Goal: Information Seeking & Learning: Learn about a topic

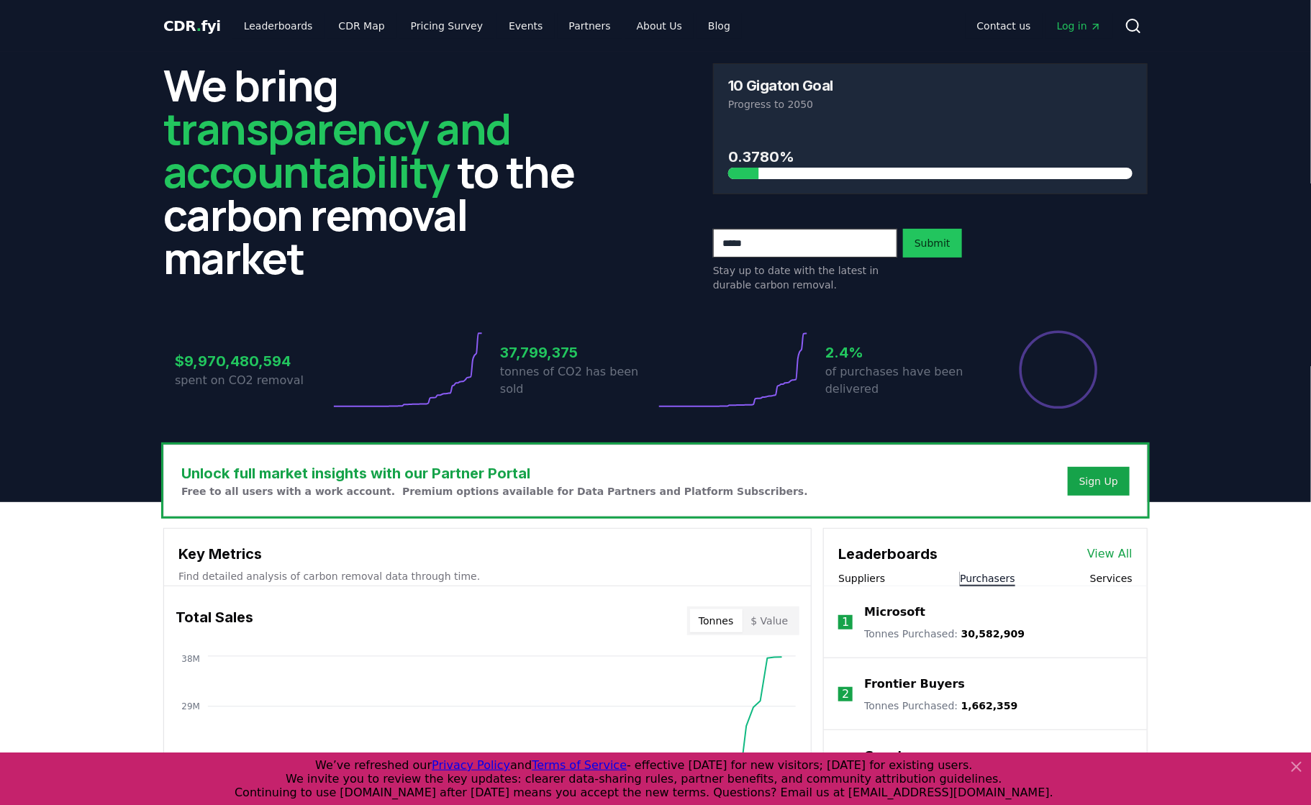
click at [997, 580] on button "Purchasers" at bounding box center [987, 578] width 55 height 14
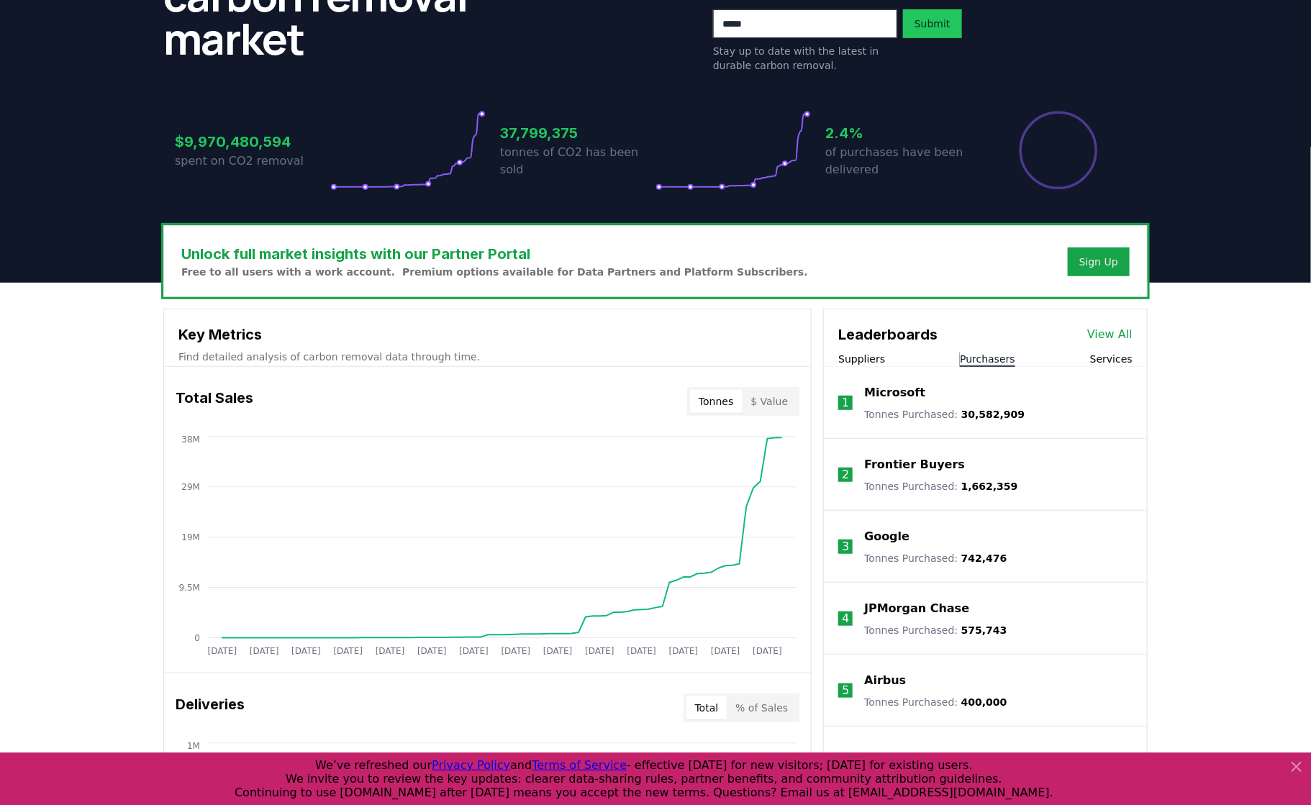
scroll to position [449, 0]
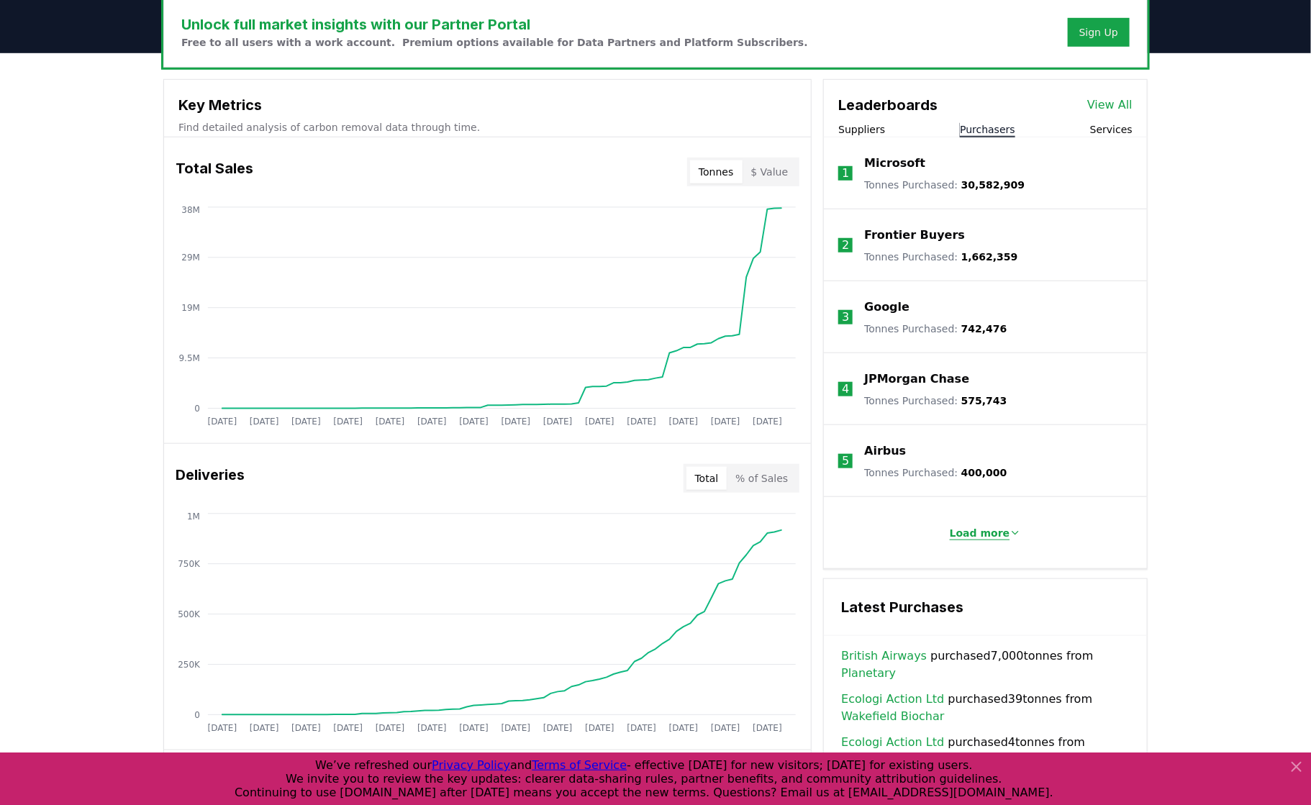
click at [1004, 540] on button "Load more" at bounding box center [985, 533] width 95 height 29
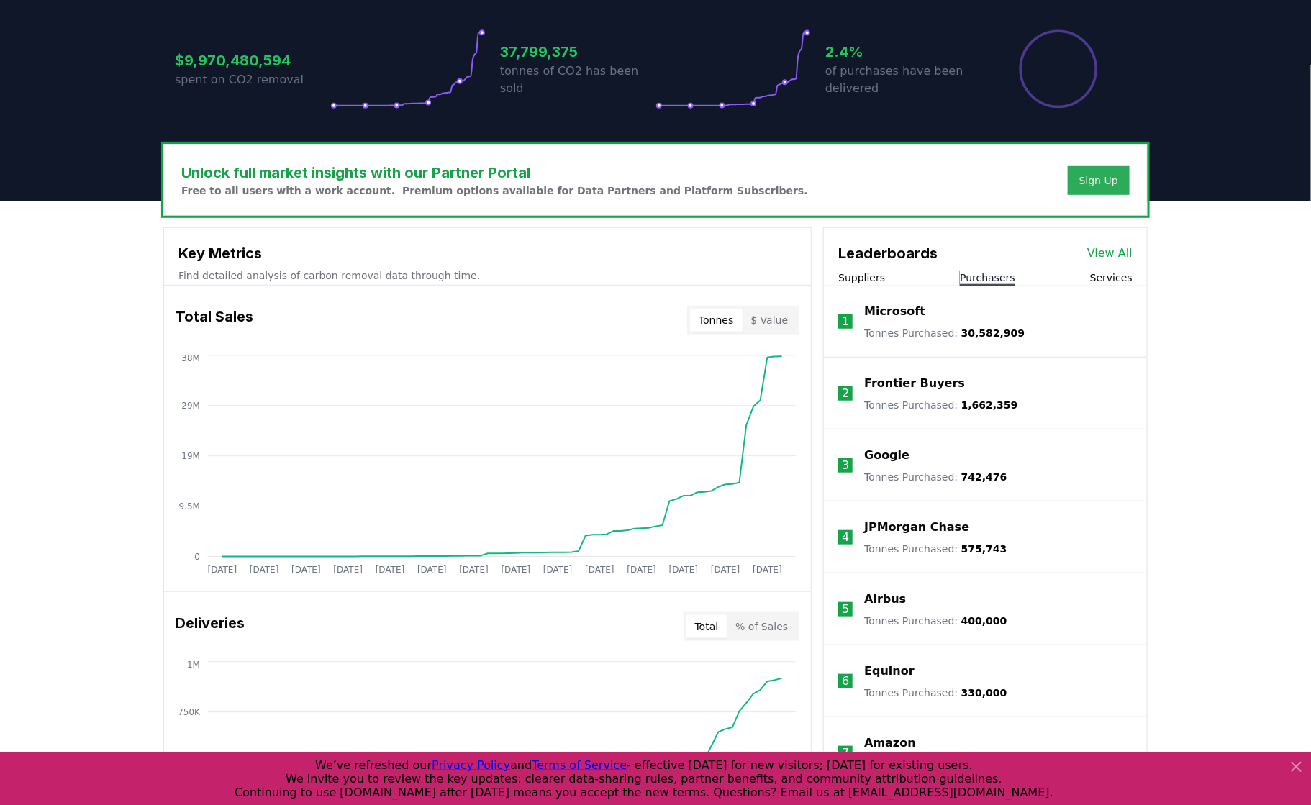
scroll to position [296, 0]
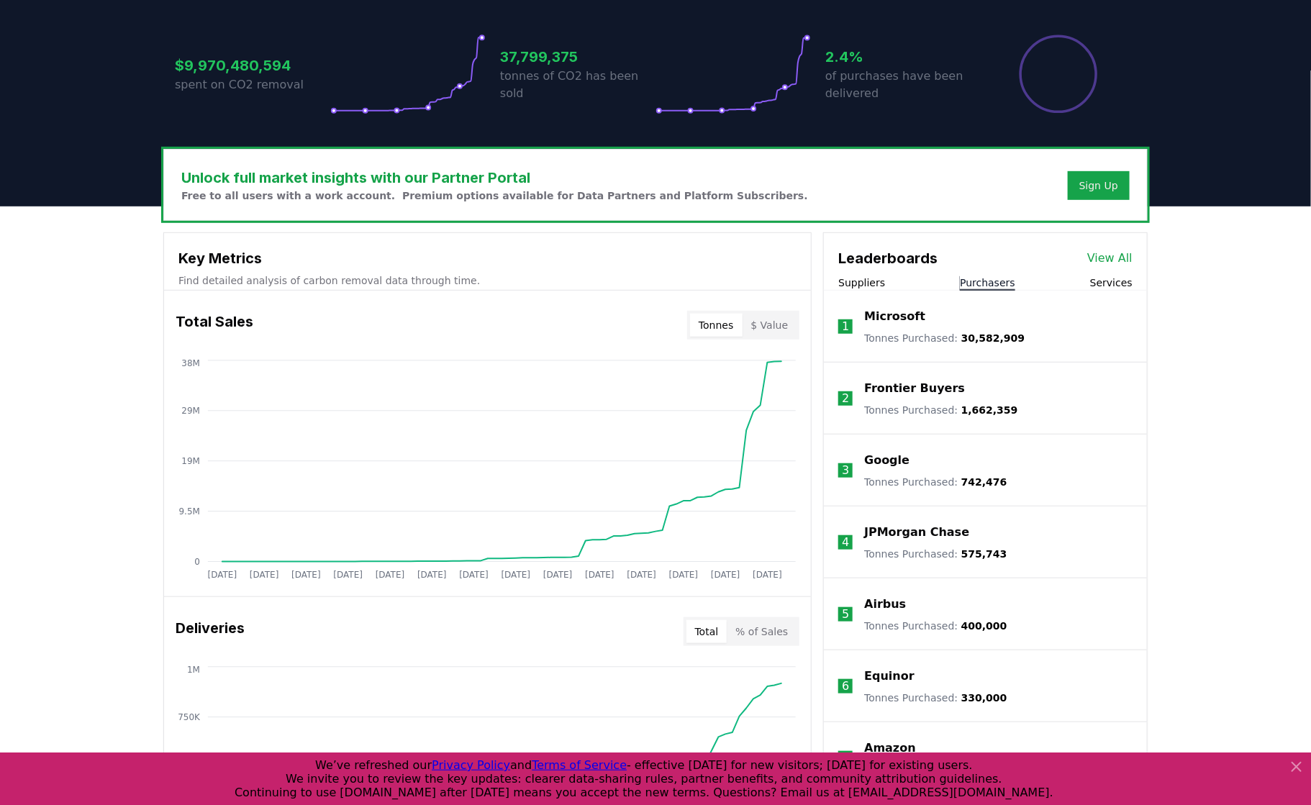
click at [1110, 256] on link "View All" at bounding box center [1109, 258] width 45 height 17
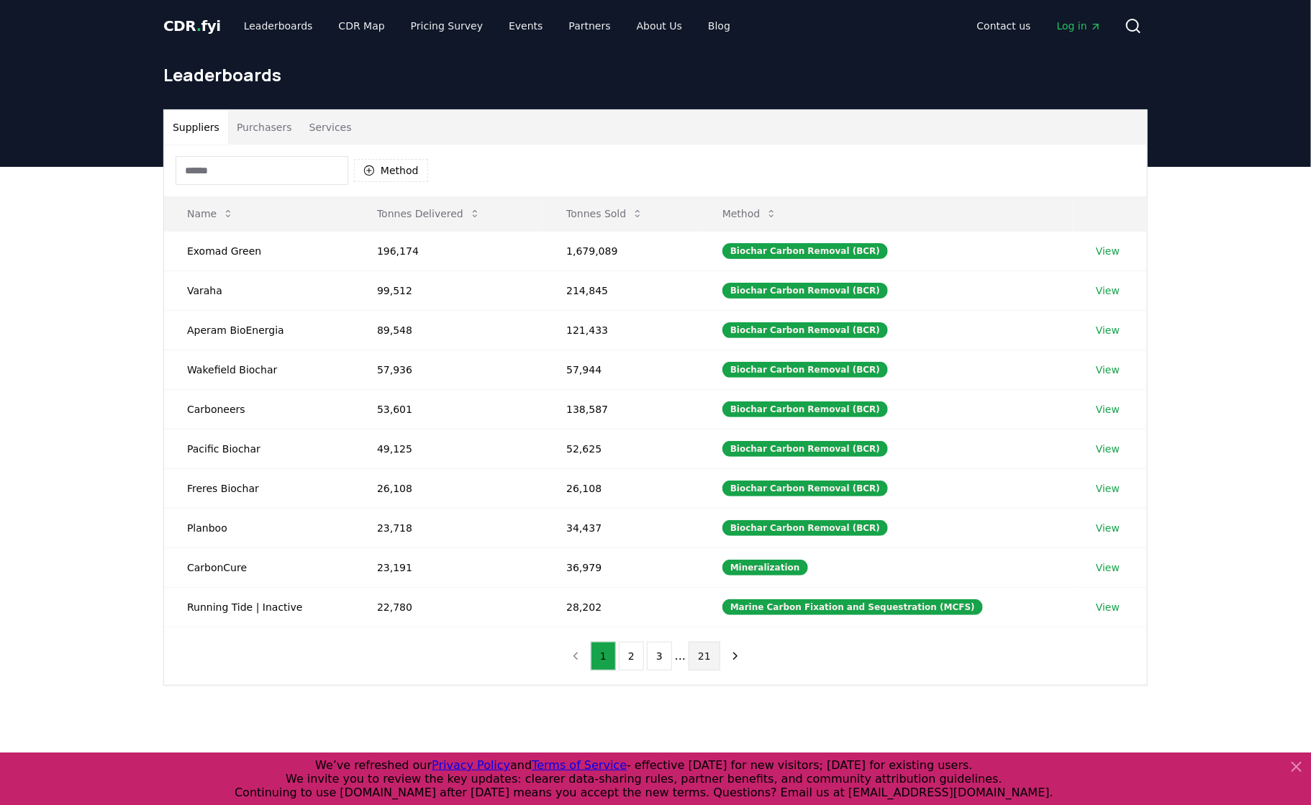
click at [703, 648] on button "21" at bounding box center [705, 656] width 32 height 29
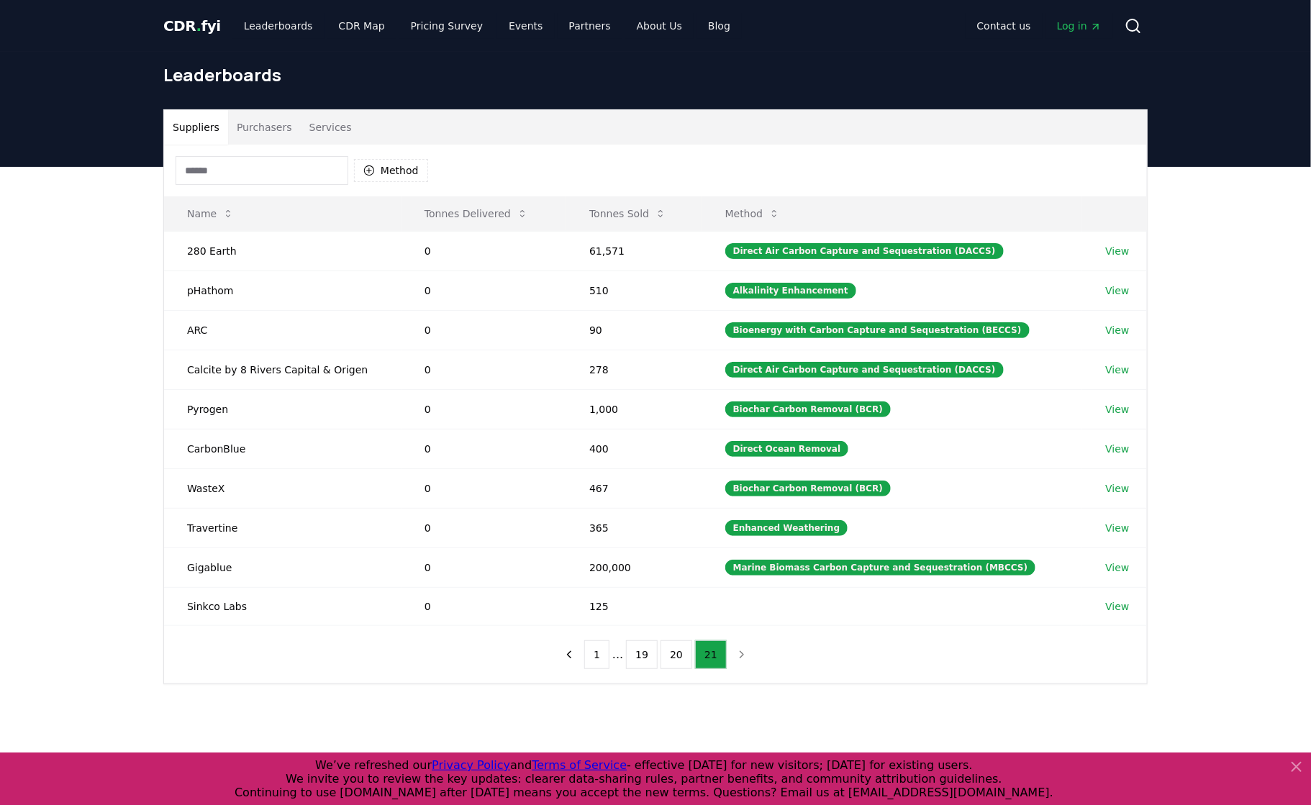
click at [280, 125] on button "Purchasers" at bounding box center [264, 127] width 73 height 35
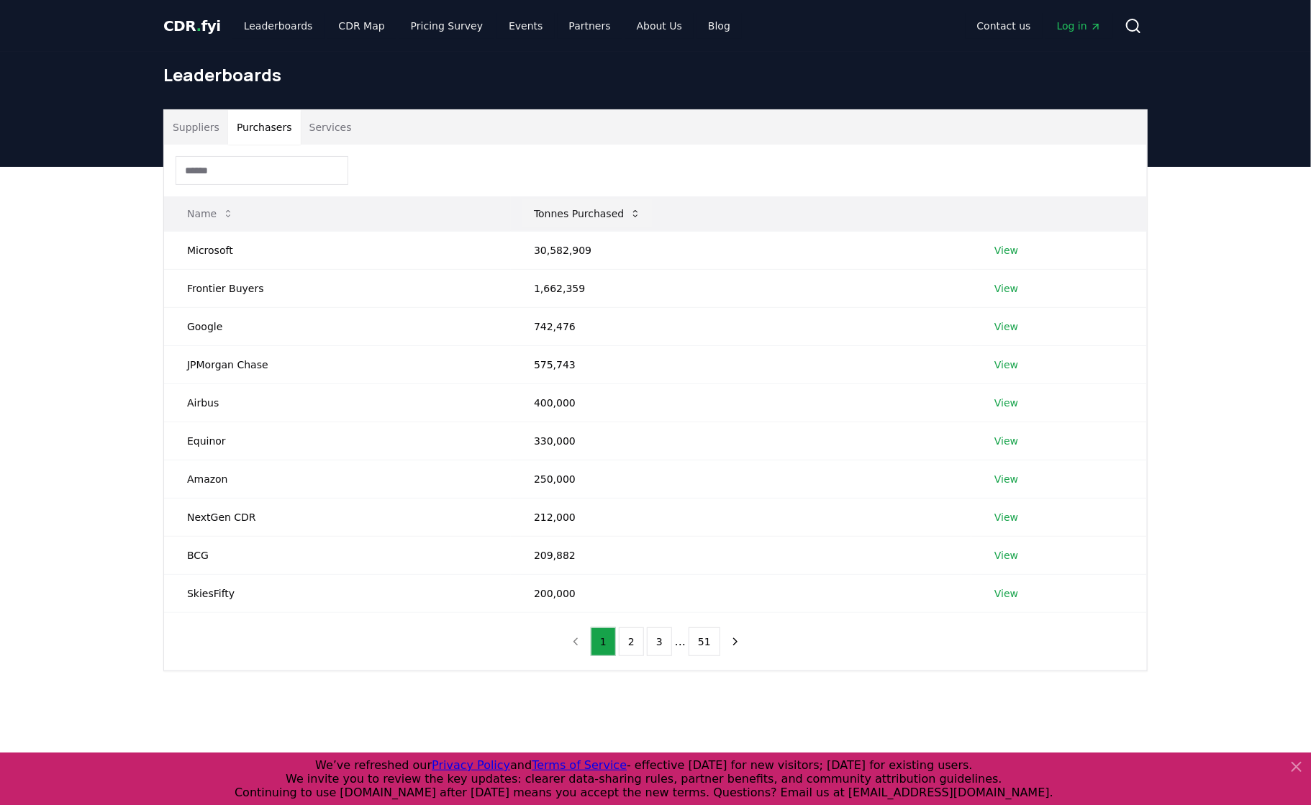
click at [625, 212] on button "Tonnes Purchased" at bounding box center [587, 213] width 130 height 29
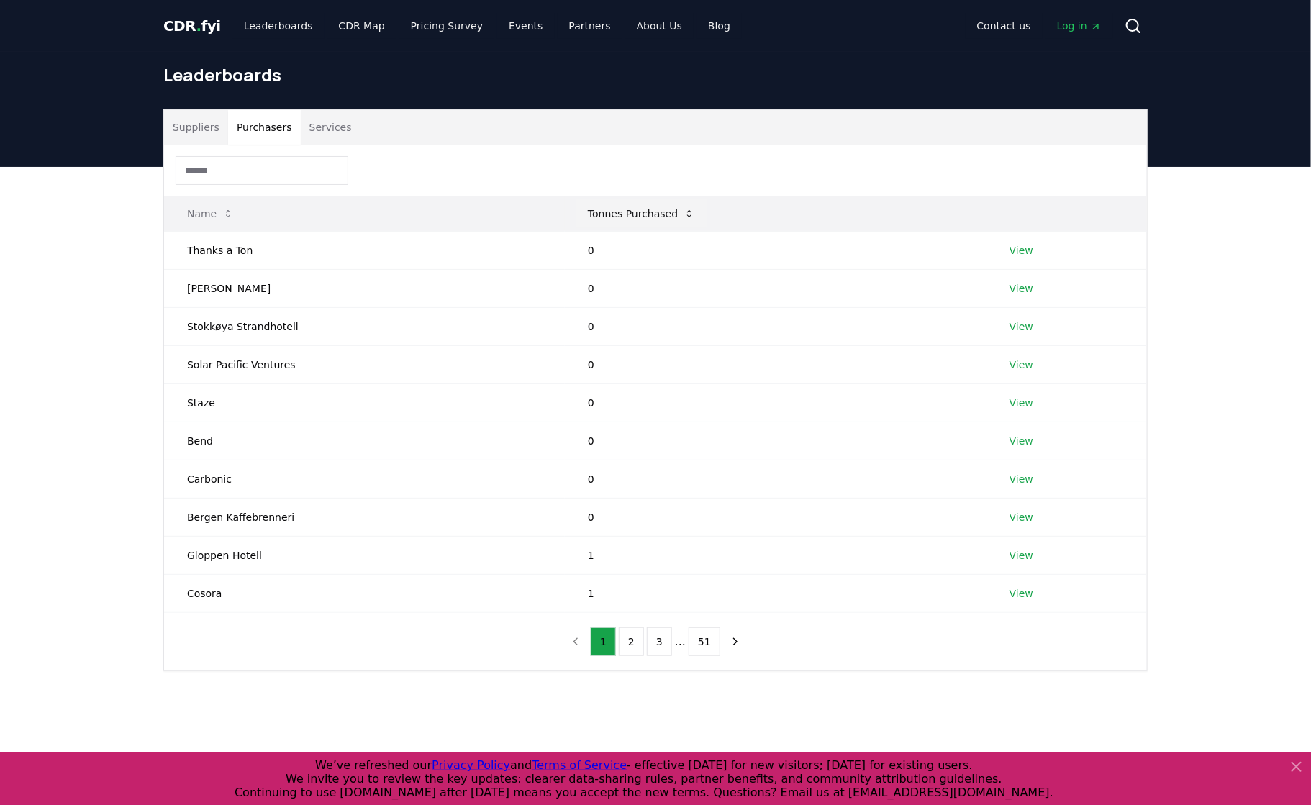
click at [684, 213] on icon at bounding box center [690, 214] width 12 height 12
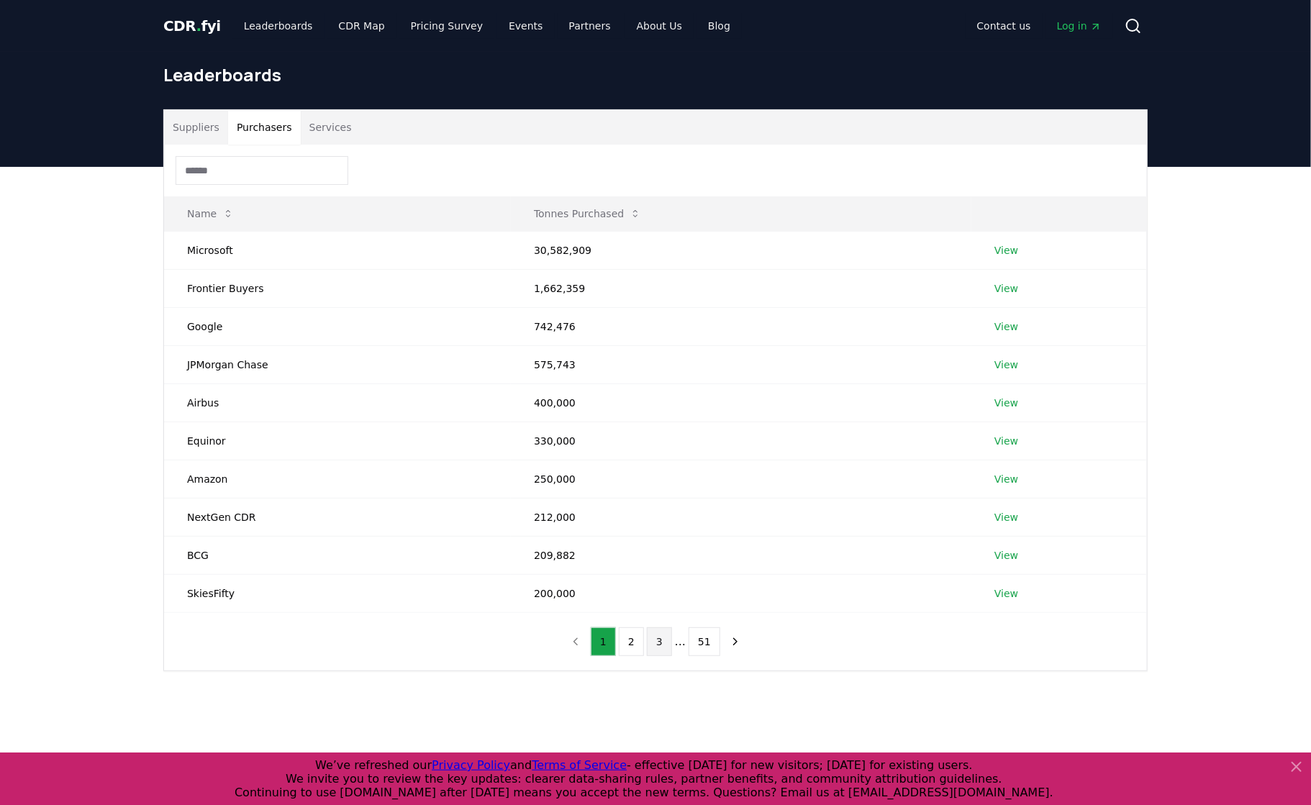
click at [666, 641] on button "3" at bounding box center [659, 642] width 25 height 29
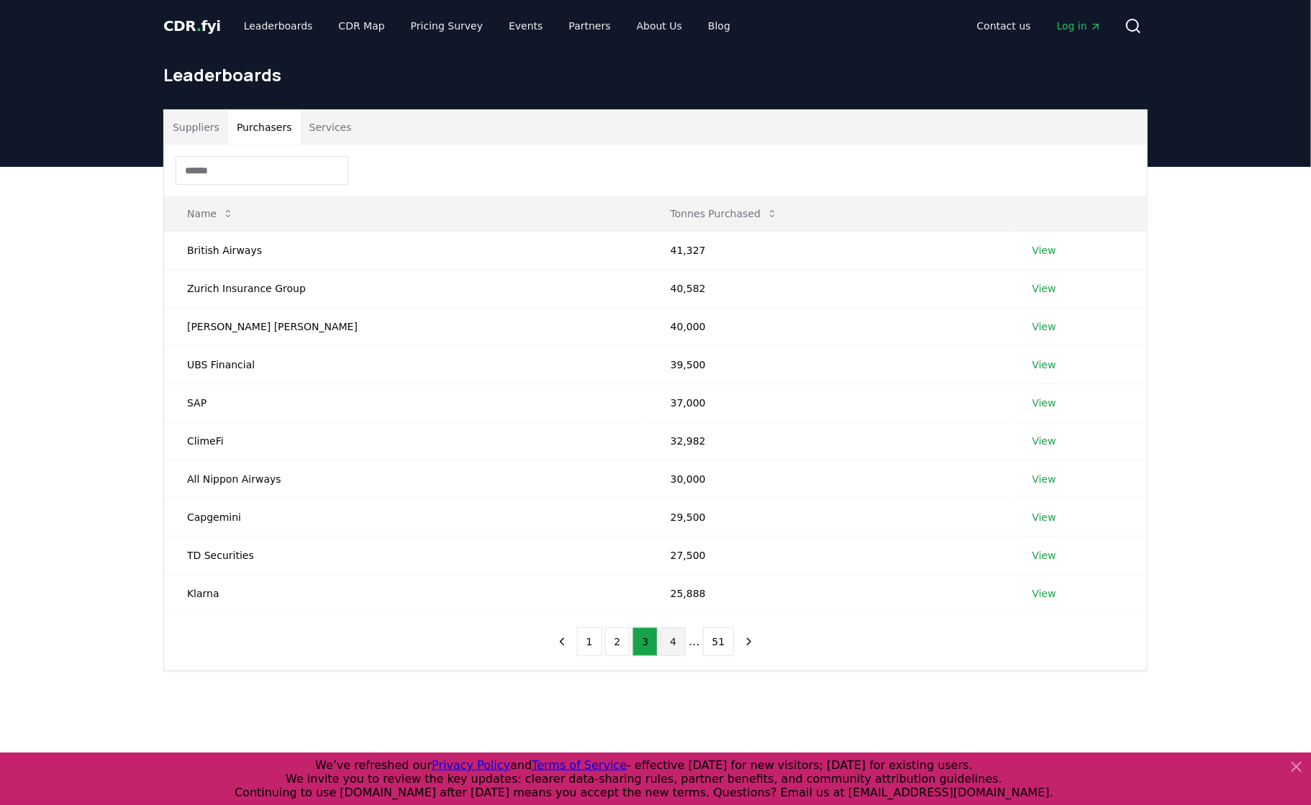
click at [664, 640] on button "4" at bounding box center [673, 642] width 25 height 29
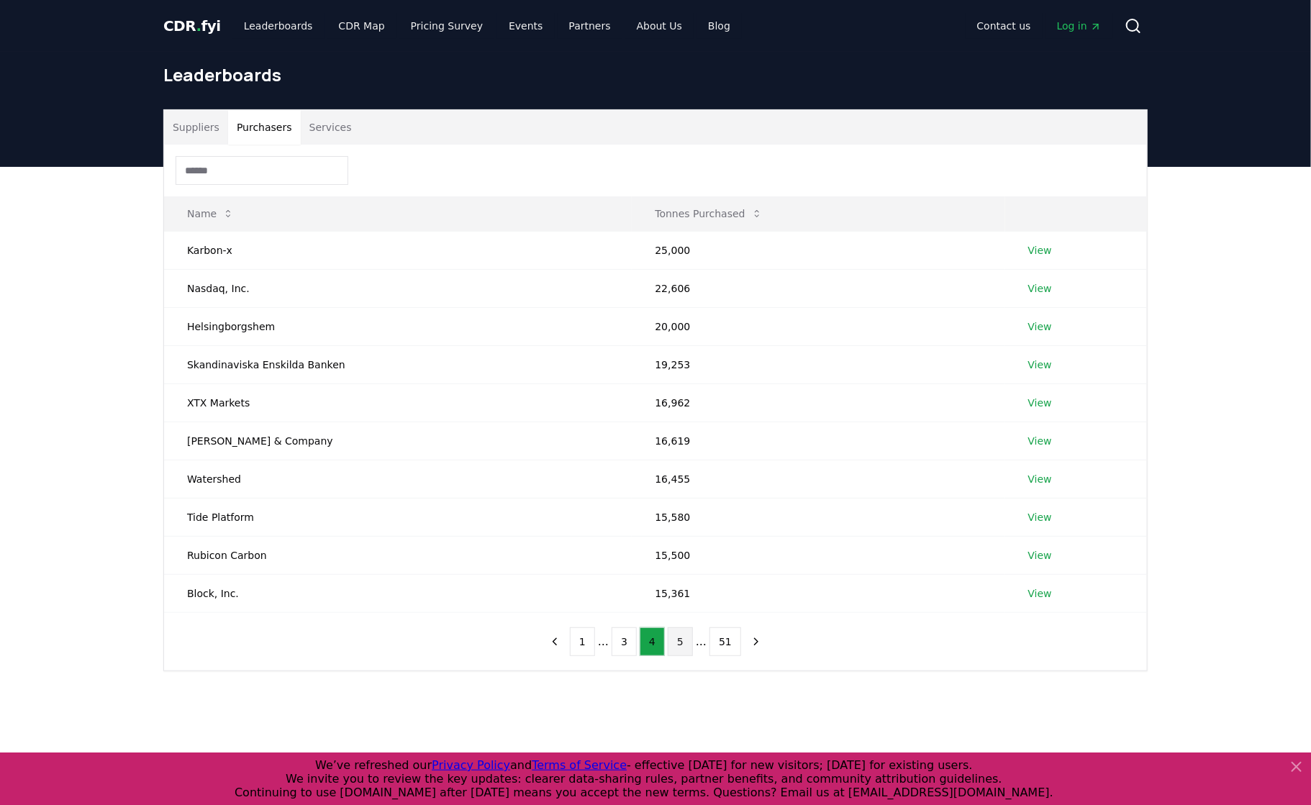
click at [679, 648] on button "5" at bounding box center [680, 642] width 25 height 29
click at [679, 645] on button "6" at bounding box center [680, 642] width 25 height 29
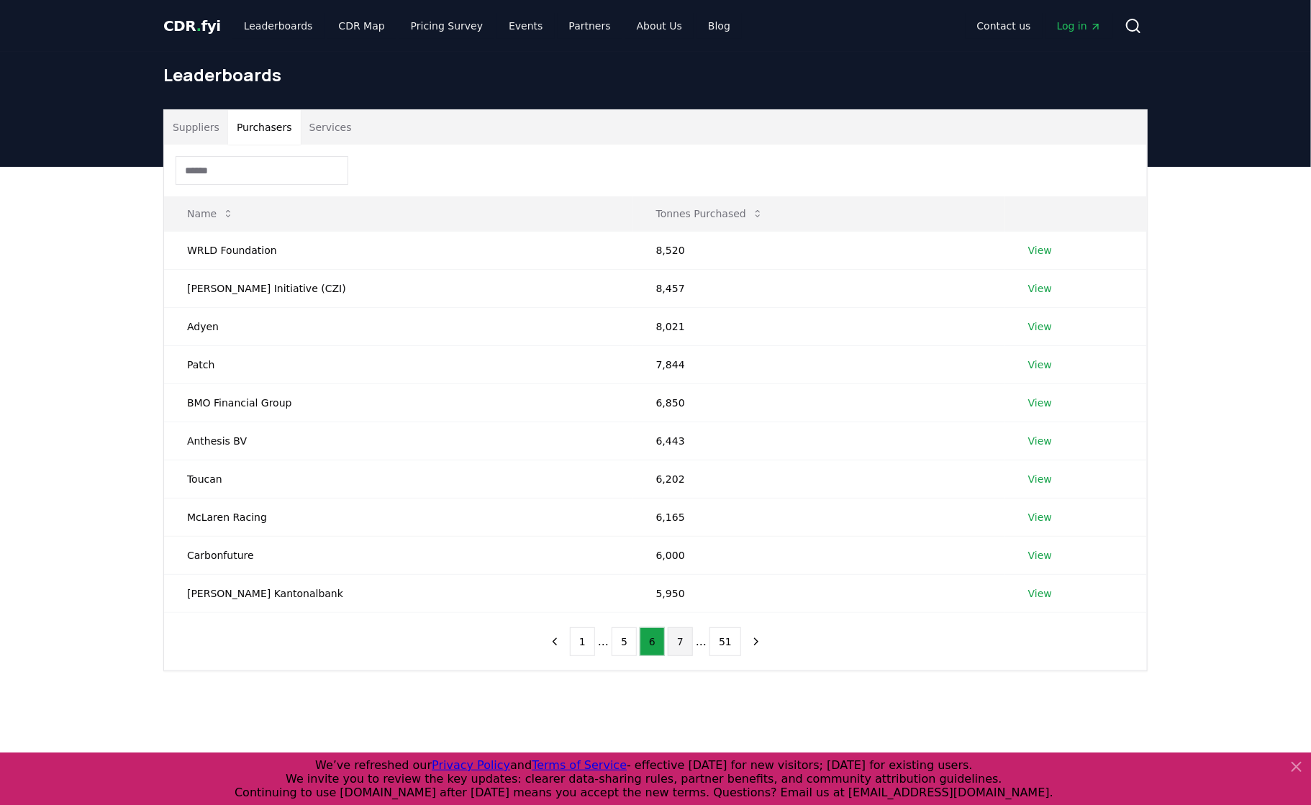
click at [681, 643] on button "7" at bounding box center [680, 642] width 25 height 29
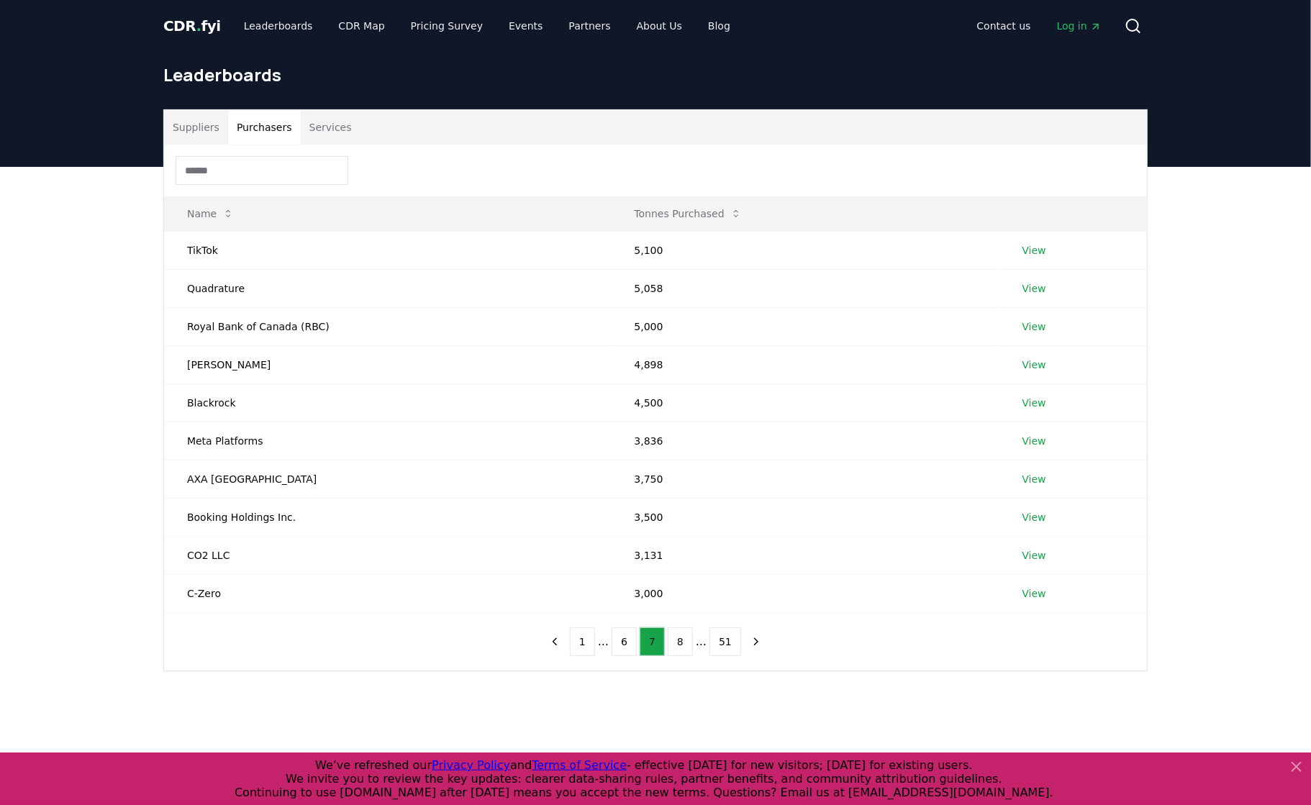
click at [681, 643] on button "8" at bounding box center [680, 642] width 25 height 29
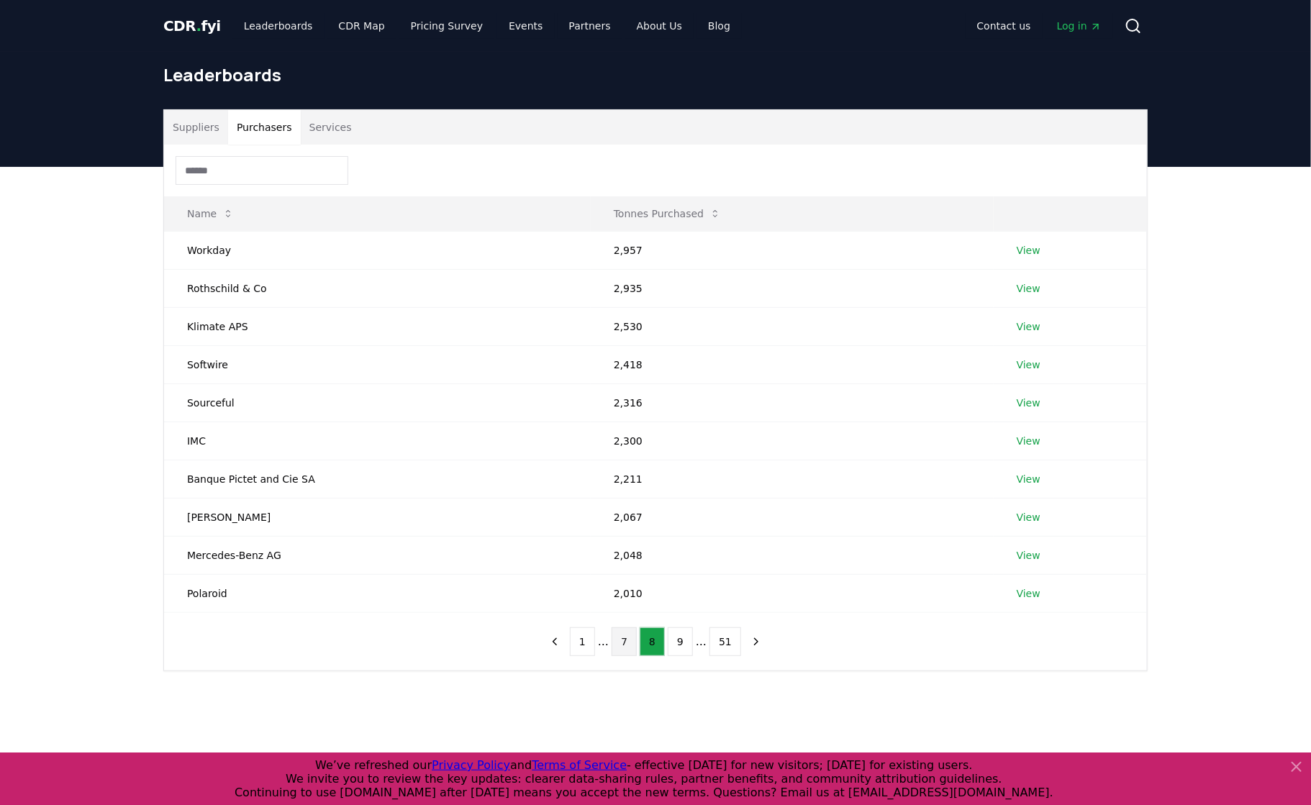
click at [681, 643] on button "9" at bounding box center [680, 642] width 25 height 29
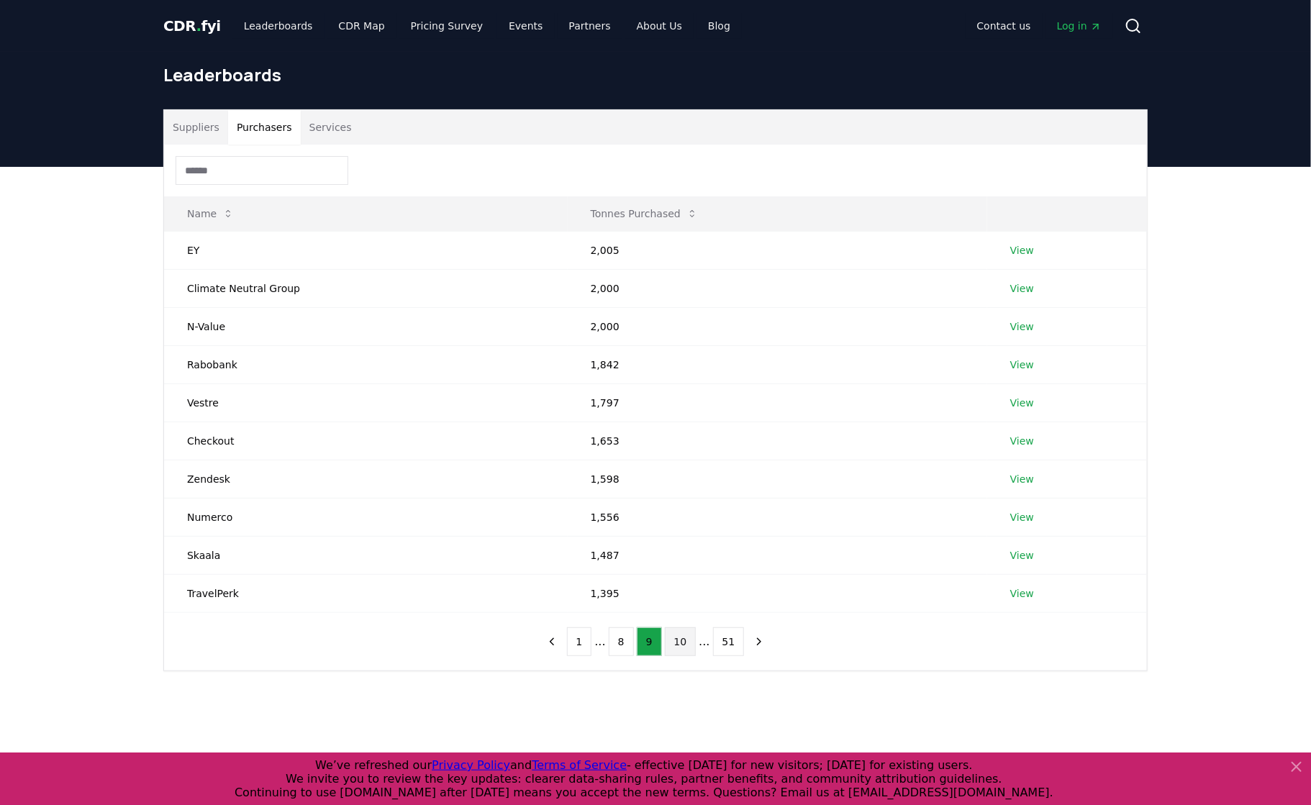
click at [674, 637] on button "10" at bounding box center [681, 642] width 32 height 29
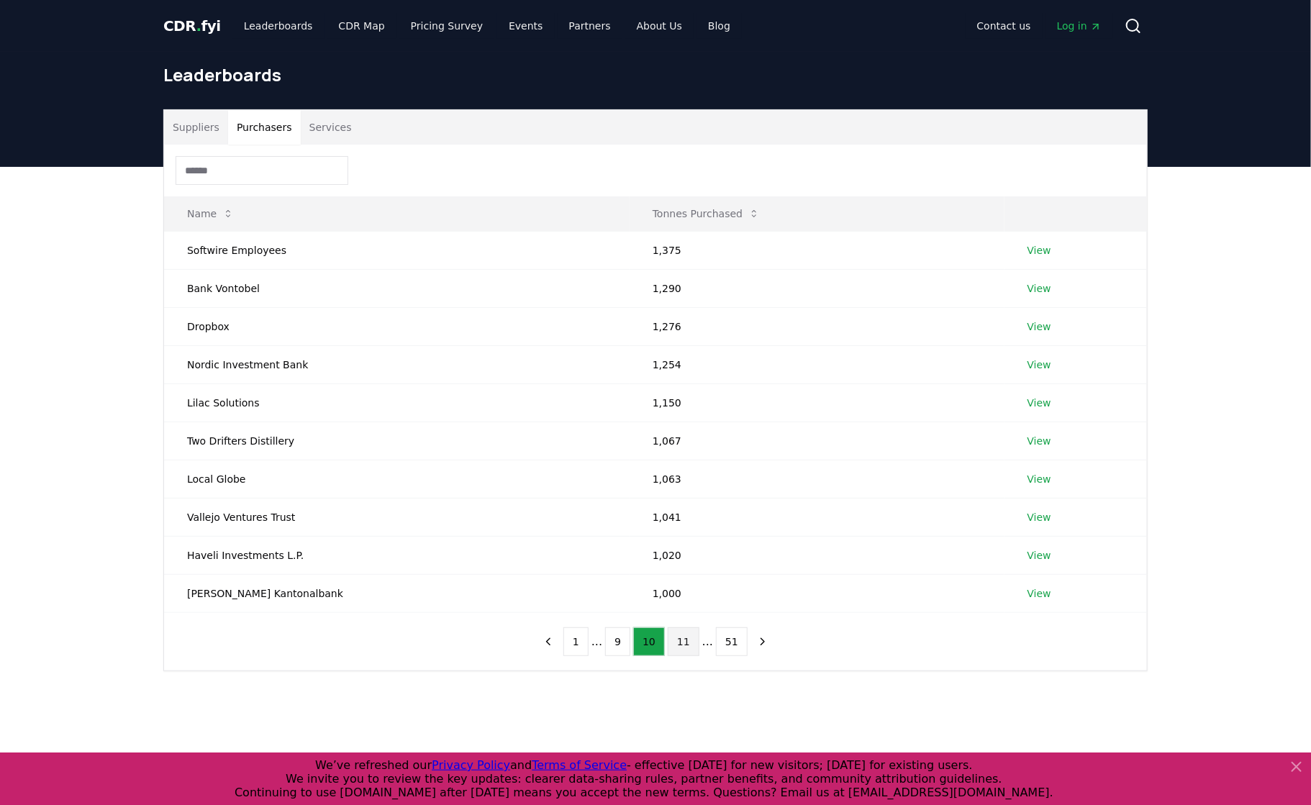
click at [681, 643] on button "11" at bounding box center [684, 642] width 32 height 29
